Goal: Transaction & Acquisition: Book appointment/travel/reservation

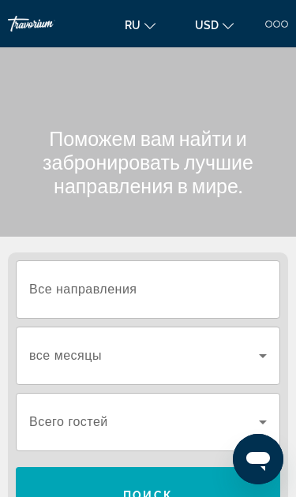
click at [185, 290] on input "Destination Все направления" at bounding box center [148, 290] width 238 height 19
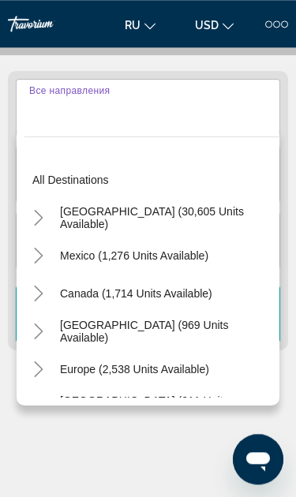
scroll to position [197, 0]
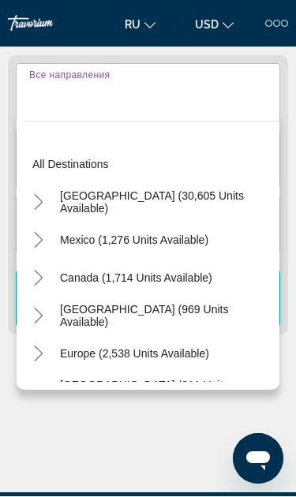
click at [200, 89] on input "Destination Все направления" at bounding box center [148, 93] width 238 height 19
click at [53, 95] on input "Destination Все направления" at bounding box center [148, 93] width 238 height 19
click at [40, 99] on input "Destination Все направления" at bounding box center [148, 93] width 238 height 19
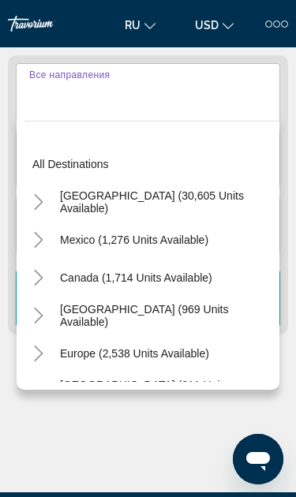
click at [205, 101] on input "Destination Все направления" at bounding box center [148, 93] width 238 height 19
click at [178, 99] on input "Destination Все направления" at bounding box center [148, 93] width 238 height 19
click at [45, 101] on input "Destination Все направления" at bounding box center [148, 93] width 238 height 19
click at [209, 99] on input "Destination Все направления" at bounding box center [148, 93] width 238 height 19
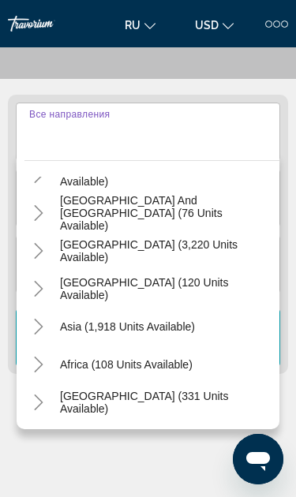
scroll to position [256, 0]
click at [196, 125] on input "Destination Все направления" at bounding box center [148, 132] width 238 height 19
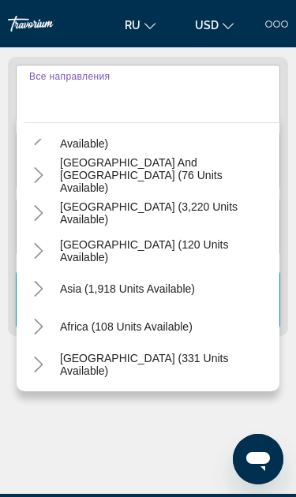
scroll to position [197, 0]
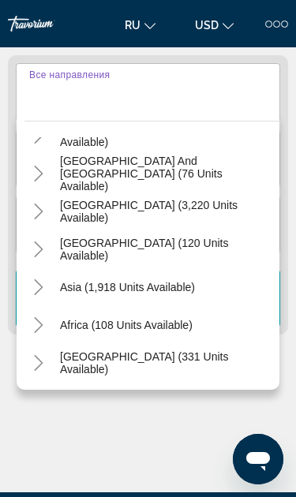
click at [158, 17] on button "ru English Español Français Italiano Português русский" at bounding box center [140, 24] width 47 height 23
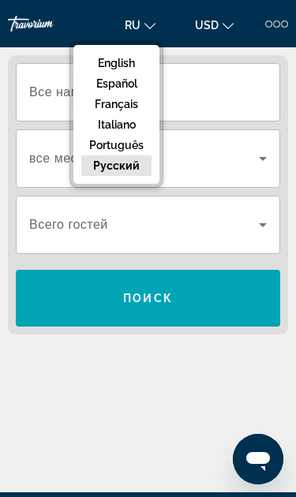
click at [231, 88] on input "Destination Все направления" at bounding box center [148, 93] width 238 height 19
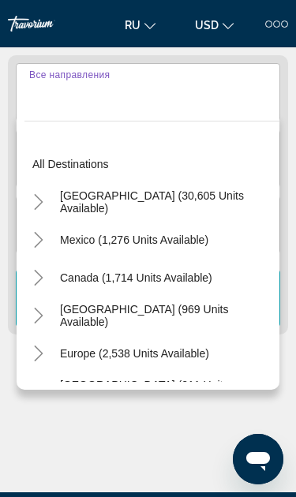
click at [198, 99] on input "Destination Все направления" at bounding box center [148, 93] width 238 height 19
click at [197, 93] on input "Destination Все направления" at bounding box center [148, 93] width 238 height 19
click at [127, 101] on input "Destination Все направления" at bounding box center [148, 93] width 238 height 19
click at [176, 436] on div "Main content" at bounding box center [148, 433] width 280 height 118
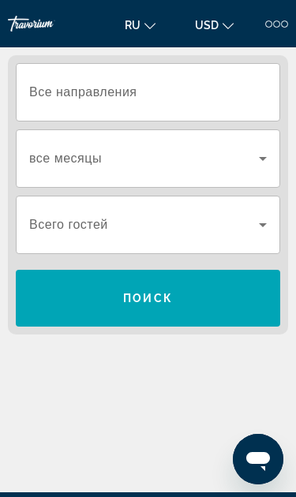
click at [267, 160] on icon "Search widget" at bounding box center [262, 158] width 19 height 19
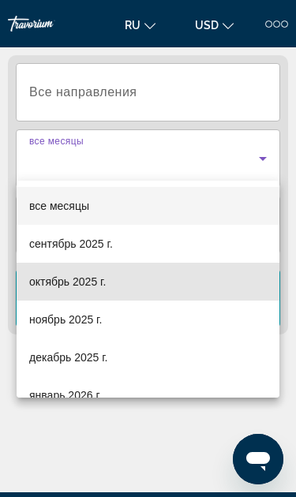
click at [103, 285] on span "октябрь 2025 г." at bounding box center [67, 281] width 77 height 19
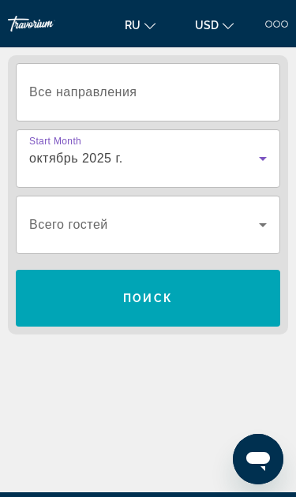
click at [205, 88] on input "Destination Все направления" at bounding box center [148, 93] width 238 height 19
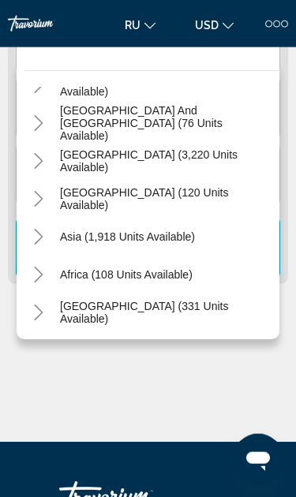
scroll to position [249, 0]
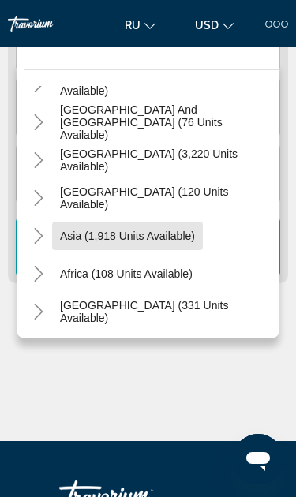
click at [182, 244] on span "Search widget" at bounding box center [127, 236] width 151 height 38
type input "**********"
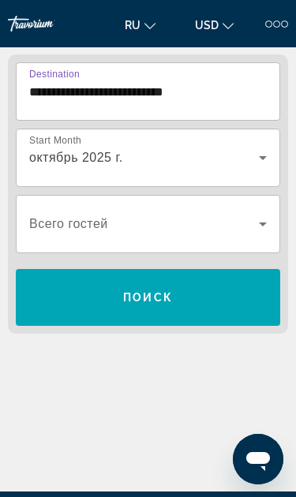
scroll to position [197, 0]
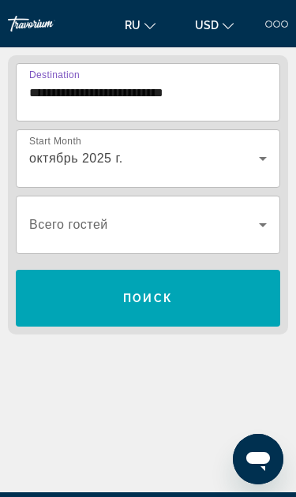
click at [201, 304] on span "Search widget" at bounding box center [148, 298] width 264 height 38
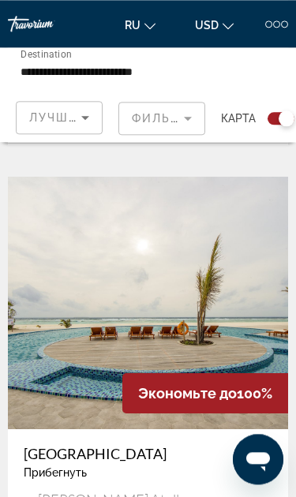
scroll to position [2830, 0]
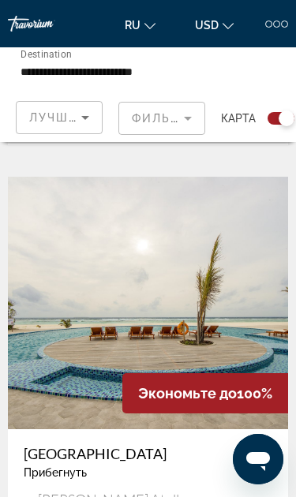
click at [165, 118] on mat-form-field "Фильтры" at bounding box center [161, 118] width 87 height 33
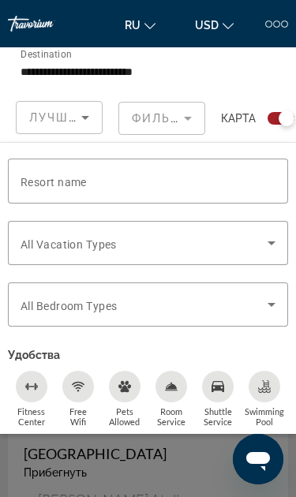
click at [231, 72] on div "Occupancy Всего гостей Поиск" at bounding box center [253, 70] width 98 height 47
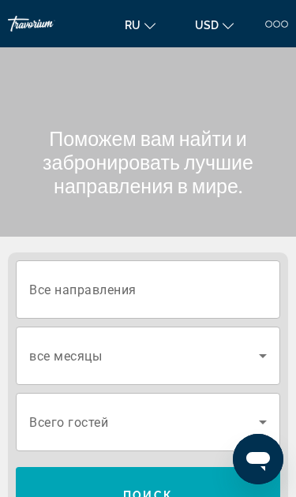
click at [199, 288] on input "Destination Все направления" at bounding box center [148, 290] width 238 height 19
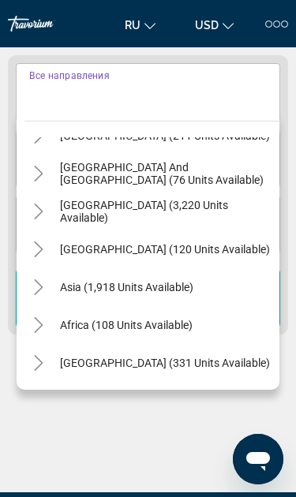
scroll to position [256, 0]
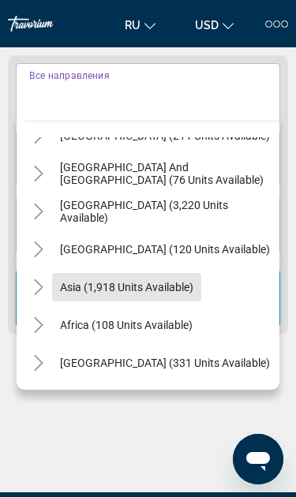
click at [172, 295] on span "Search widget" at bounding box center [126, 287] width 149 height 38
type input "**********"
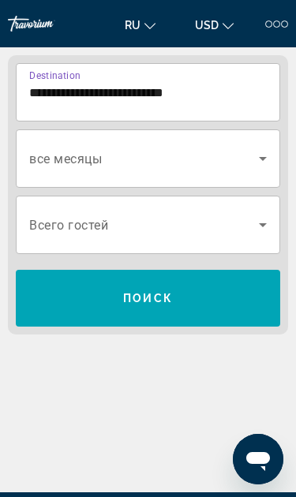
click at [261, 167] on icon "Search widget" at bounding box center [262, 158] width 19 height 19
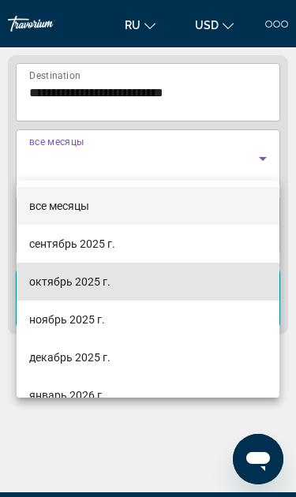
click at [109, 287] on span "октябрь 2025 г." at bounding box center [69, 281] width 81 height 19
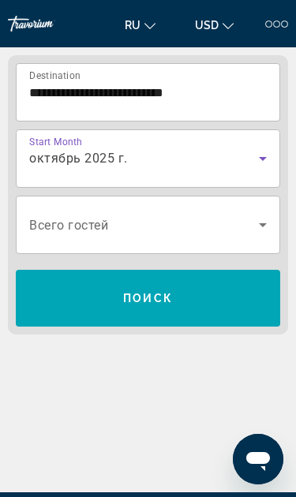
click at [212, 302] on span "Search widget" at bounding box center [148, 298] width 264 height 38
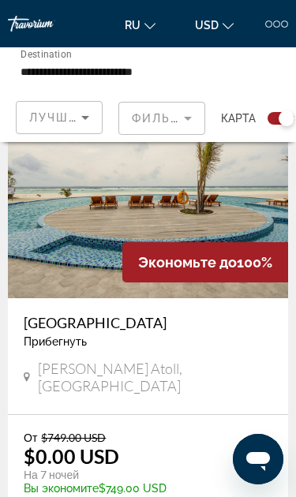
scroll to position [2961, 0]
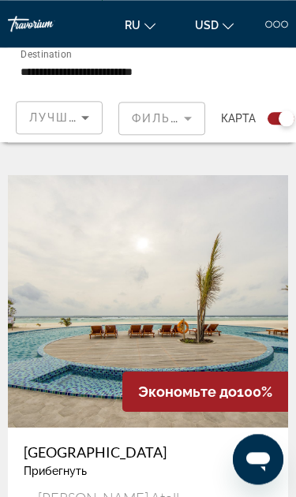
click at [245, 255] on img "Main content" at bounding box center [148, 301] width 280 height 253
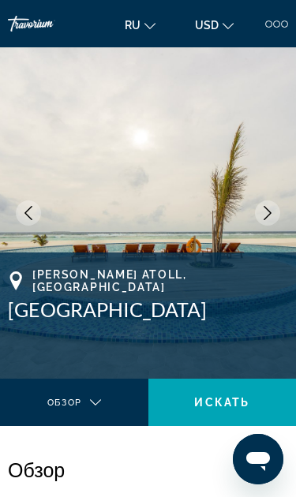
click at [267, 212] on icon "Next image" at bounding box center [267, 213] width 14 height 14
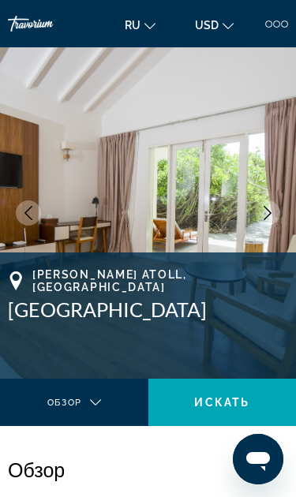
click at [269, 211] on icon "Next image" at bounding box center [268, 213] width 8 height 14
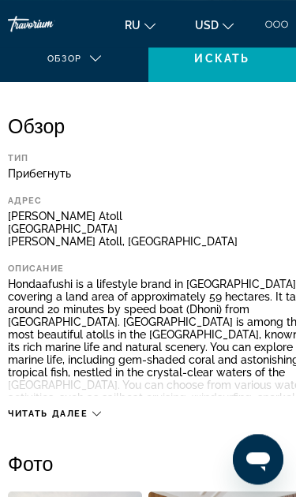
scroll to position [343, 0]
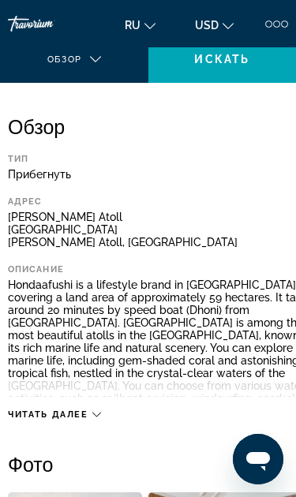
click at [111, 409] on div "Читать далее" at bounding box center [166, 398] width 316 height 43
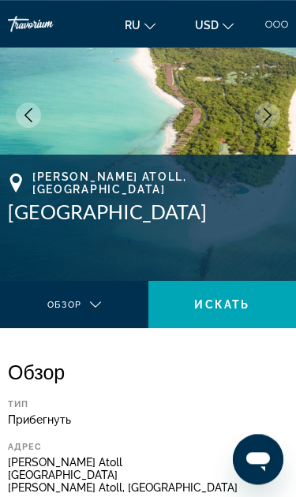
click at [91, 310] on div "Main content" at bounding box center [70, 318] width 115 height 19
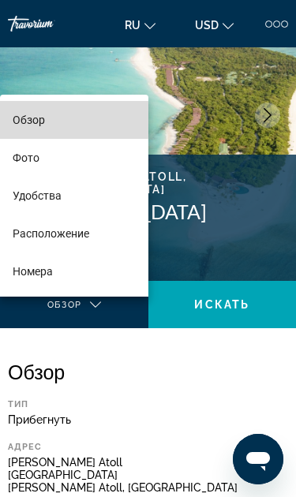
click at [77, 123] on mat-option "Обзор" at bounding box center [74, 120] width 148 height 38
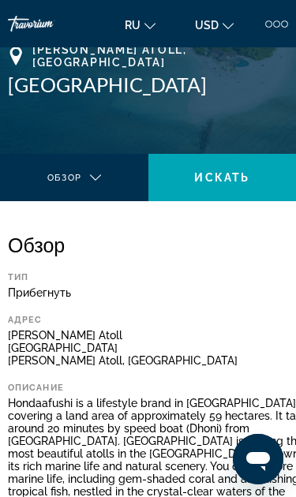
scroll to position [0, 0]
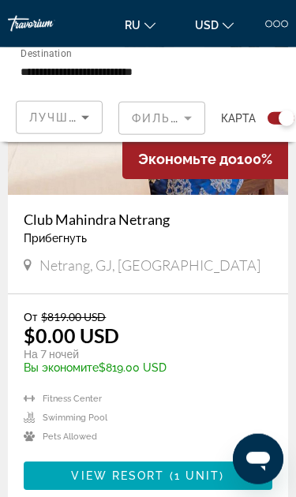
scroll to position [7315, 0]
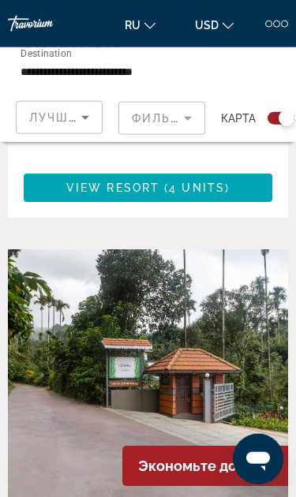
scroll to position [6382, 0]
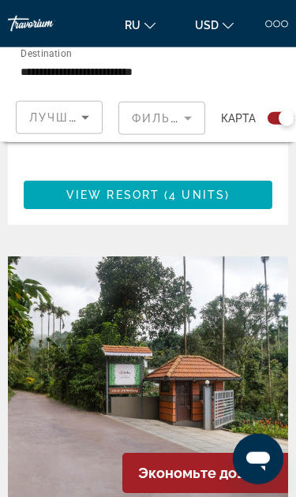
click at [180, 133] on mat-form-field "Фильтры" at bounding box center [161, 118] width 87 height 33
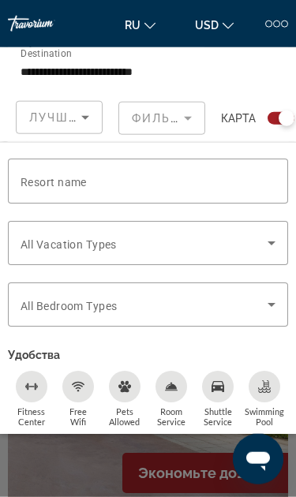
scroll to position [6383, 0]
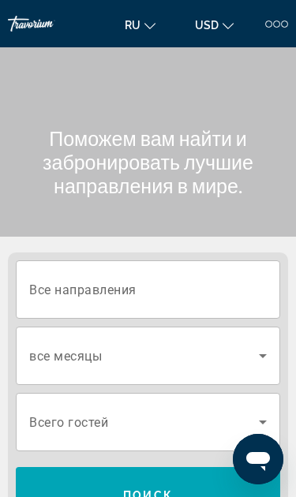
click at [197, 281] on input "Destination Все направления" at bounding box center [148, 290] width 238 height 19
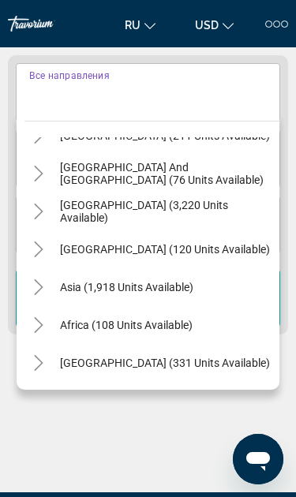
scroll to position [256, 0]
click at [174, 84] on input "Destination Все направления" at bounding box center [148, 93] width 238 height 19
click at [203, 371] on span "Search widget" at bounding box center [165, 363] width 226 height 38
type input "**********"
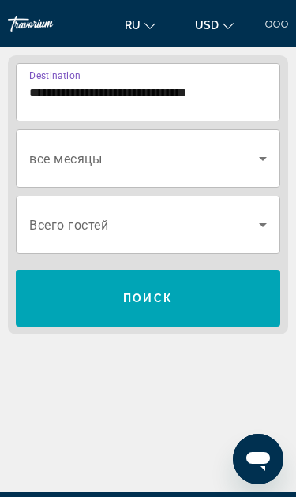
click at [257, 156] on icon "Search widget" at bounding box center [262, 158] width 19 height 19
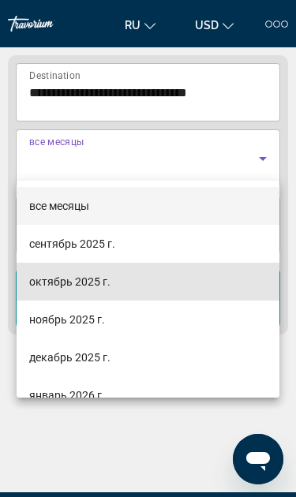
click at [114, 279] on mat-option "октябрь 2025 г." at bounding box center [148, 282] width 263 height 38
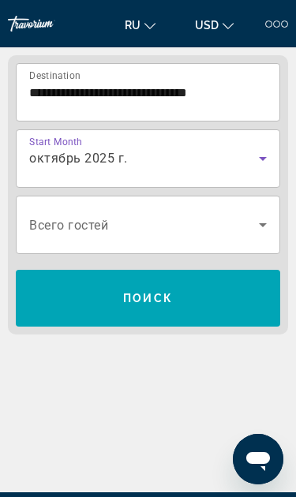
click at [217, 308] on span "Search widget" at bounding box center [148, 298] width 264 height 38
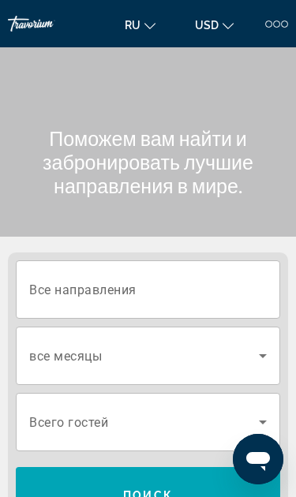
click at [196, 281] on input "Destination Все направления" at bounding box center [148, 290] width 238 height 19
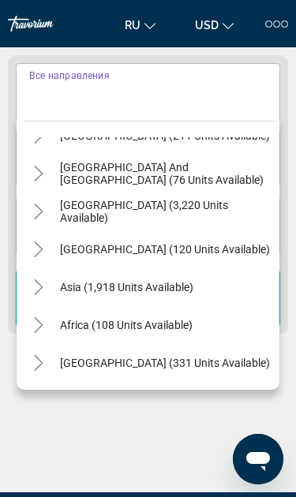
scroll to position [256, 0]
click at [197, 369] on span "[GEOGRAPHIC_DATA] (331 units available)" at bounding box center [165, 363] width 210 height 13
type input "**********"
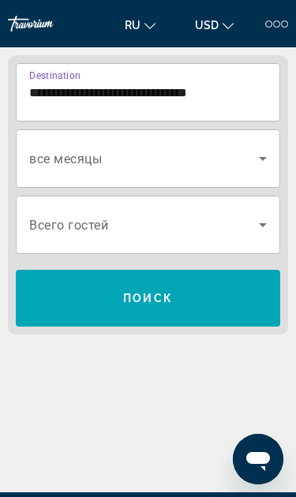
click at [252, 160] on span "Search widget" at bounding box center [144, 158] width 230 height 19
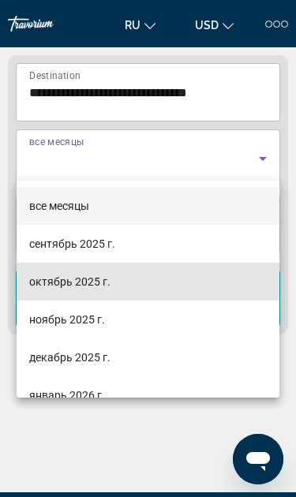
click at [116, 279] on mat-option "октябрь 2025 г." at bounding box center [148, 282] width 263 height 38
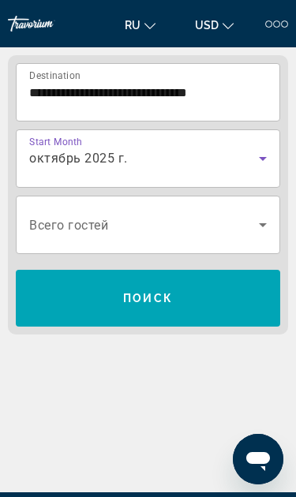
click at [186, 223] on span "Search widget" at bounding box center [144, 224] width 230 height 19
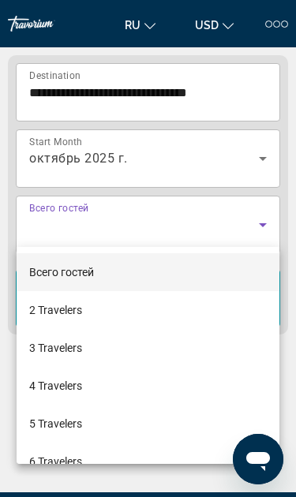
click at [294, 338] on div at bounding box center [148, 248] width 296 height 497
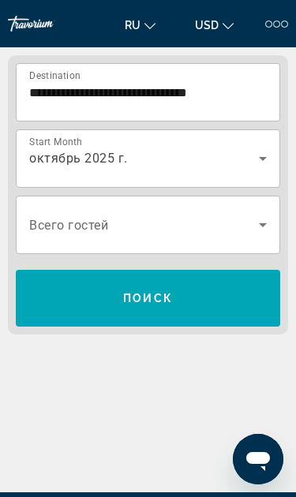
click at [211, 294] on span "Search widget" at bounding box center [148, 298] width 264 height 38
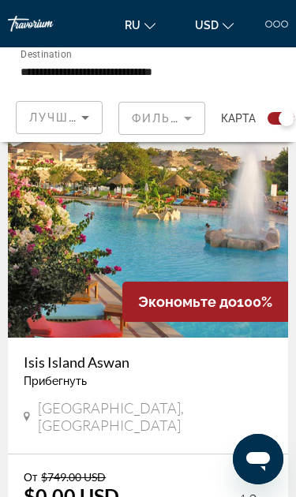
scroll to position [440, 0]
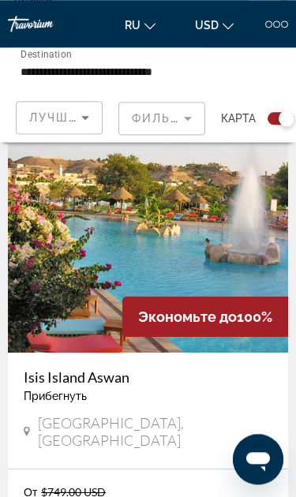
click at [204, 264] on img "Main content" at bounding box center [148, 226] width 280 height 253
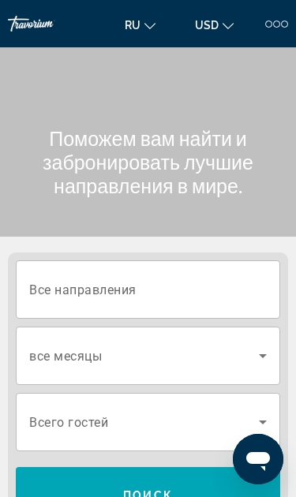
click at [185, 282] on input "Destination Все направления" at bounding box center [148, 290] width 238 height 19
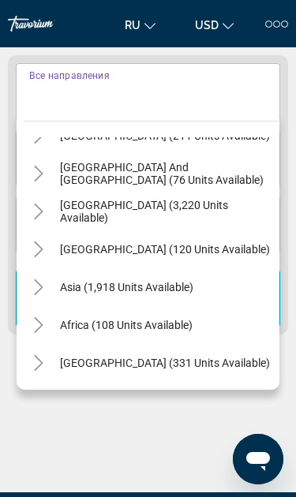
scroll to position [256, 0]
click at [193, 290] on span "Asia (1,918 units available)" at bounding box center [126, 287] width 133 height 13
type input "**********"
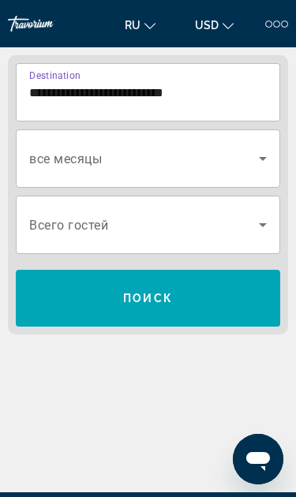
click at [262, 159] on icon "Search widget" at bounding box center [263, 159] width 8 height 4
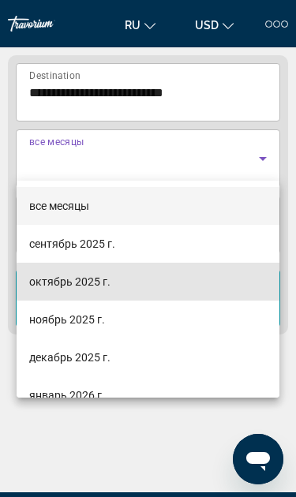
click at [197, 283] on mat-option "октябрь 2025 г." at bounding box center [148, 282] width 263 height 38
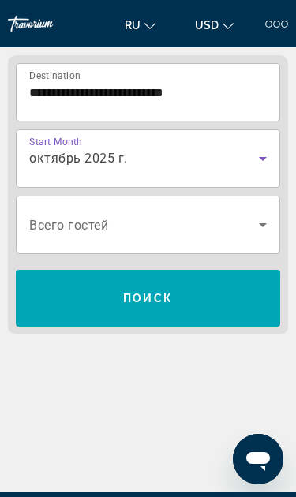
click at [215, 298] on span "Search widget" at bounding box center [148, 298] width 264 height 38
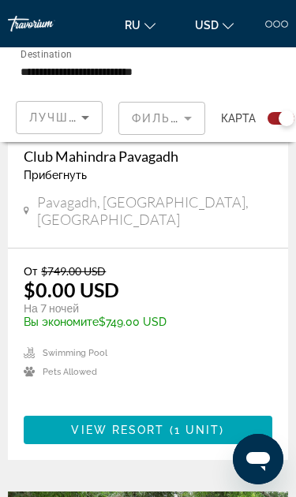
scroll to position [1256, 0]
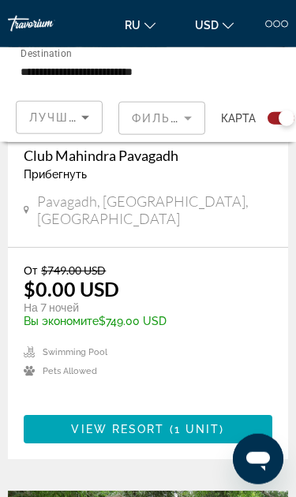
click at [159, 122] on mat-form-field "Фильтры" at bounding box center [161, 118] width 87 height 33
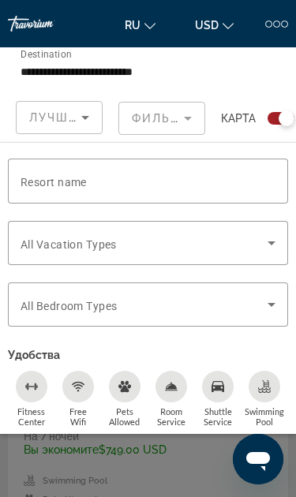
scroll to position [1122, 0]
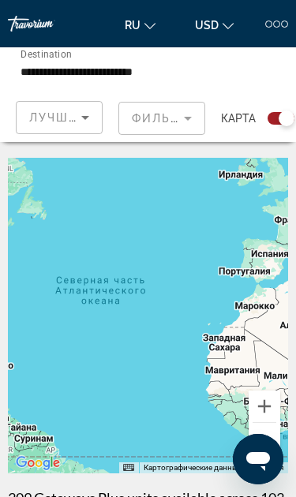
click at [69, 125] on div "Лучшие предложения" at bounding box center [55, 117] width 52 height 19
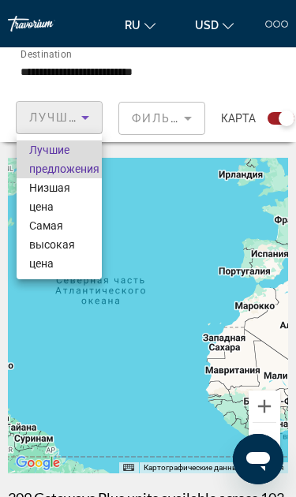
click at [83, 162] on span "Лучшие предложения" at bounding box center [64, 160] width 70 height 32
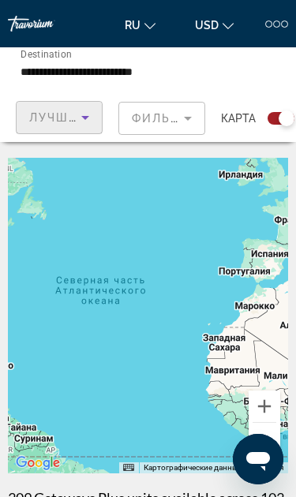
click at [192, 110] on mat-form-field "Фильтры" at bounding box center [161, 118] width 87 height 33
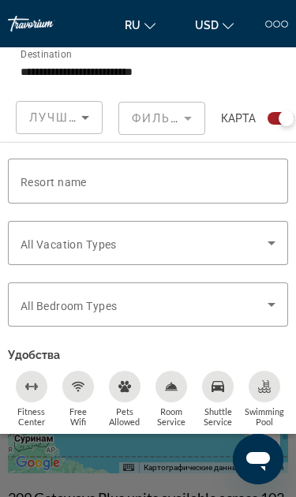
click at [224, 167] on div "Search widget" at bounding box center [148, 181] width 255 height 45
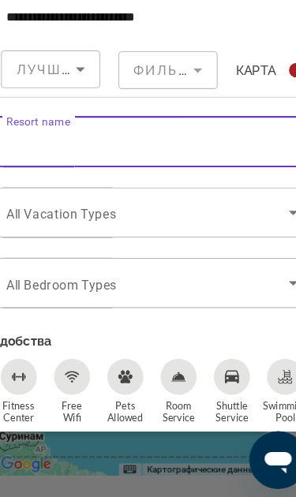
click at [183, 234] on span "Search widget" at bounding box center [144, 243] width 247 height 19
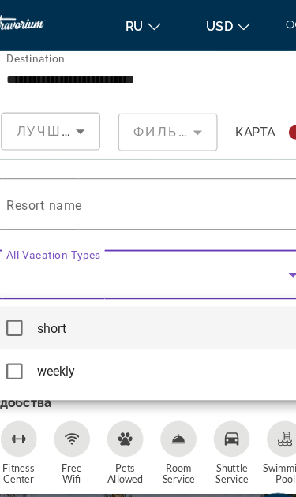
click at [175, 230] on div at bounding box center [148, 248] width 296 height 497
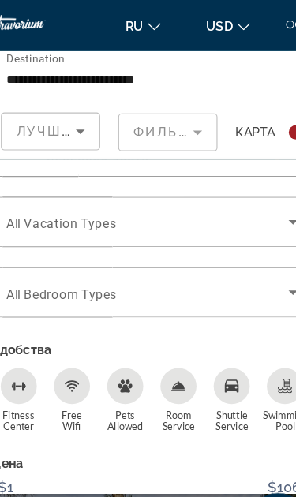
scroll to position [47, 0]
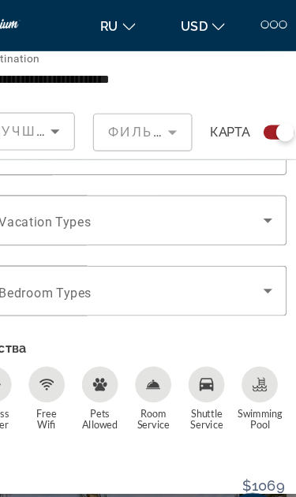
click at [262, 252] on icon "Search widget" at bounding box center [271, 257] width 19 height 19
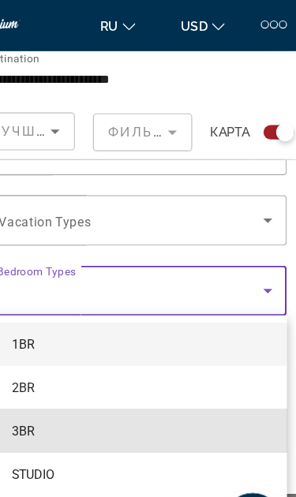
click at [175, 368] on mat-option "3BR" at bounding box center [148, 380] width 280 height 38
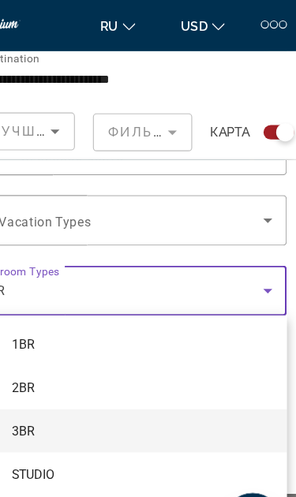
click at [230, 257] on div at bounding box center [148, 248] width 296 height 497
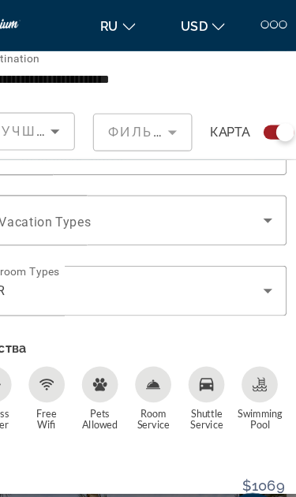
click at [262, 200] on icon "Search widget" at bounding box center [271, 195] width 19 height 19
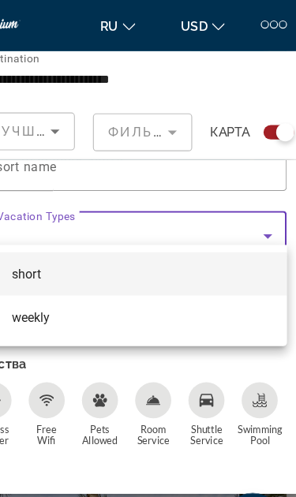
scroll to position [21, 0]
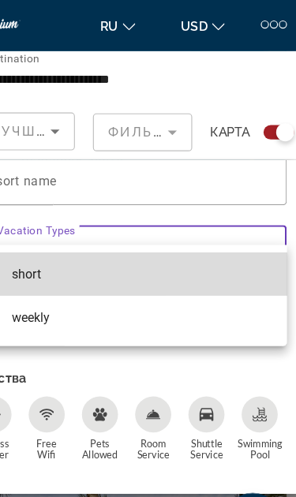
click at [191, 233] on mat-option "short" at bounding box center [148, 242] width 280 height 38
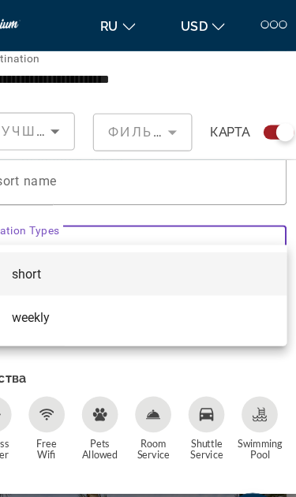
click at [206, 181] on div at bounding box center [148, 248] width 296 height 497
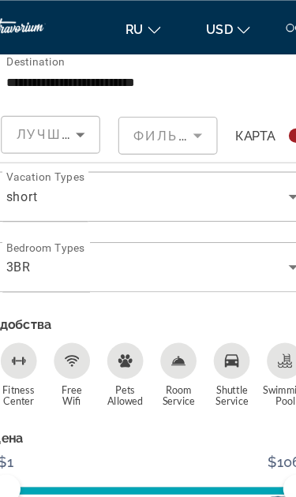
scroll to position [0, 0]
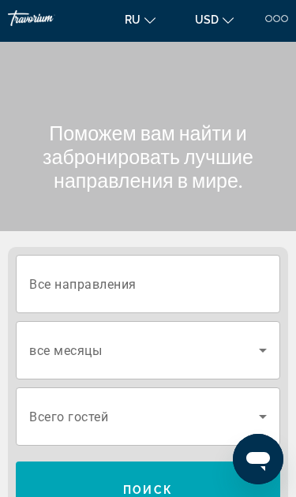
click at [214, 291] on input "Destination Все направления" at bounding box center [148, 284] width 238 height 19
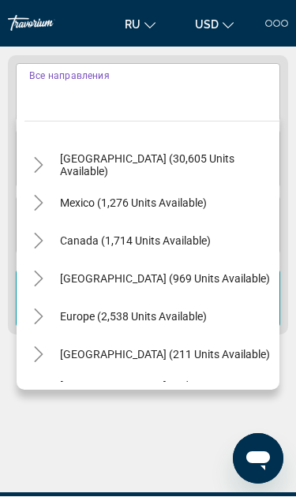
scroll to position [197, 0]
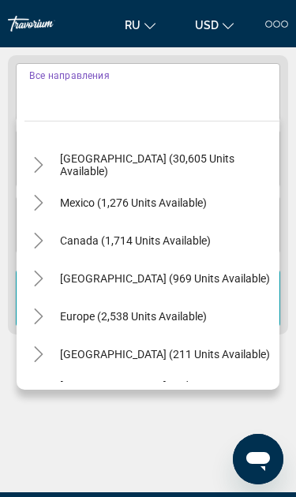
click at [216, 275] on span "[GEOGRAPHIC_DATA] (969 units available)" at bounding box center [165, 278] width 210 height 13
type input "**********"
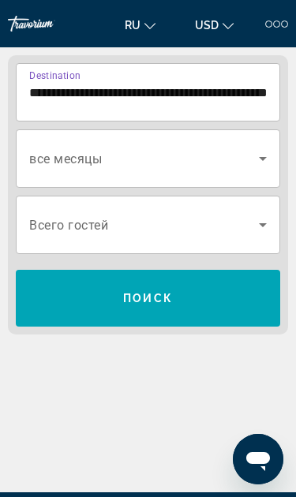
click at [215, 164] on span "Search widget" at bounding box center [144, 158] width 230 height 19
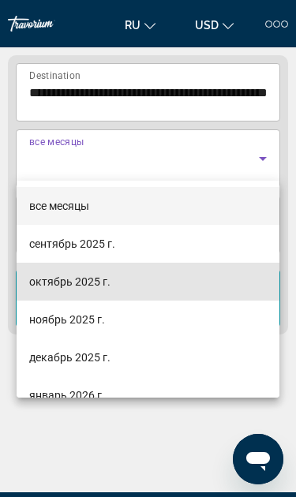
click at [124, 283] on mat-option "октябрь 2025 г." at bounding box center [148, 282] width 263 height 38
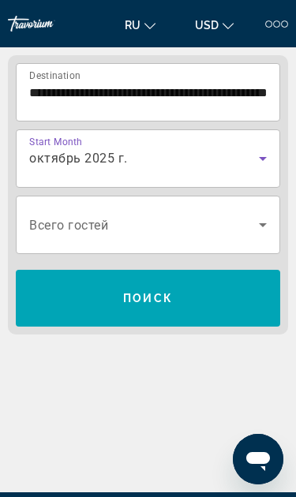
click at [210, 294] on span "Search widget" at bounding box center [148, 298] width 264 height 38
